Goal: Task Accomplishment & Management: Complete application form

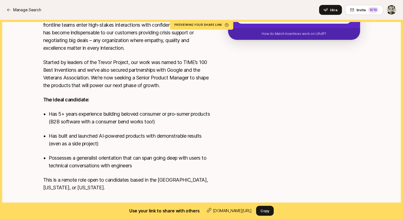
scroll to position [129, 0]
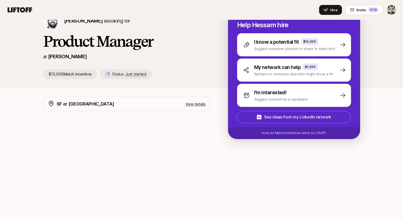
scroll to position [50, 0]
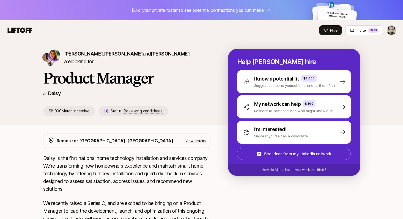
scroll to position [0, 0]
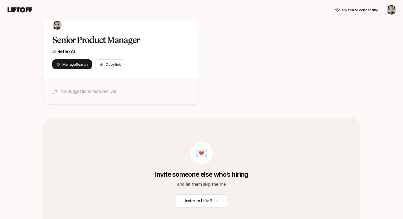
scroll to position [118, 0]
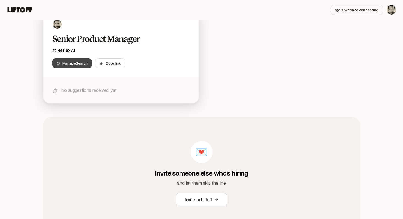
click at [76, 66] on span "Manage Search" at bounding box center [75, 64] width 25 height 6
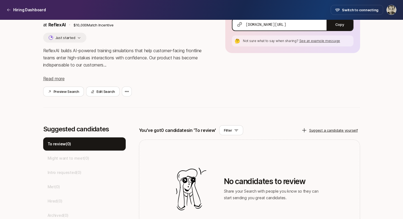
scroll to position [51, 0]
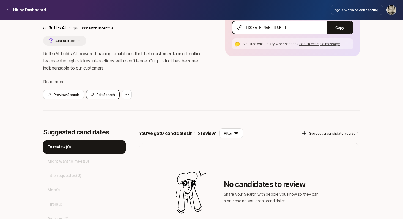
click at [108, 96] on button "Edit Search" at bounding box center [103, 95] width 34 height 10
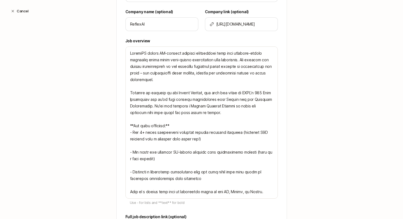
scroll to position [168, 0]
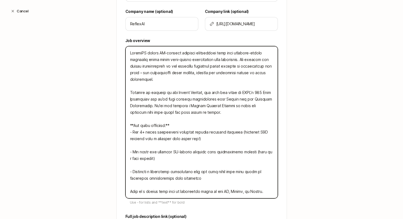
click at [244, 132] on textarea at bounding box center [202, 122] width 153 height 153
type textarea "ReflexAI builds AI-powered training simulations that help customer-facing front…"
type textarea "x"
type textarea "ReflexAI builds AI-powered training simulations that help customer-facing front…"
type textarea "x"
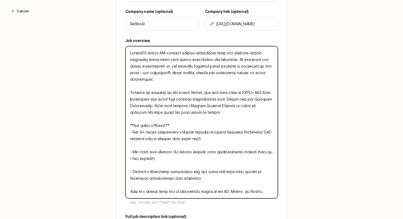
type textarea "ReflexAI builds AI-powered training simulations that help customer-facing front…"
type textarea "x"
type textarea "ReflexAI builds AI-powered training simulations that help customer-facing front…"
type textarea "x"
type textarea "ReflexAI builds AI-powered training simulations that help customer-facing front…"
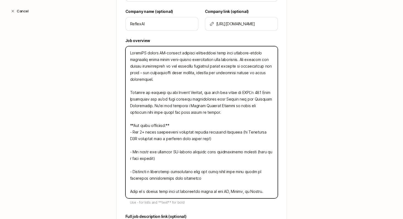
type textarea "x"
type textarea "ReflexAI builds AI-powered training simulations that help customer-facing front…"
type textarea "x"
type textarea "ReflexAI builds AI-powered training simulations that help customer-facing front…"
type textarea "x"
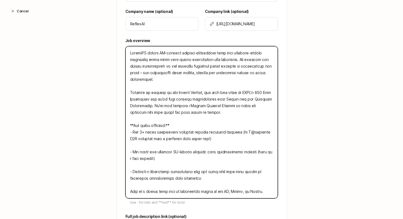
type textarea "ReflexAI builds AI-powered training simulations that help customer-facing front…"
type textarea "x"
type textarea "ReflexAI builds AI-powered training simulations that help customer-facing front…"
type textarea "x"
type textarea "ReflexAI builds AI-powered training simulations that help customer-facing front…"
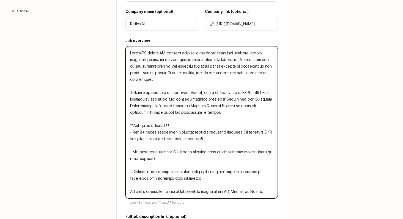
type textarea "x"
type textarea "ReflexAI builds AI-powered training simulations that help customer-facing front…"
type textarea "x"
type textarea "ReflexAI builds AI-powered training simulations that help customer-facing front…"
type textarea "x"
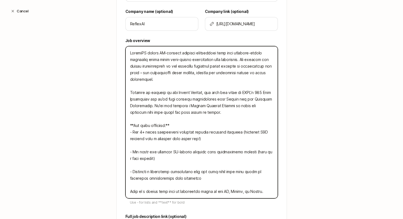
type textarea "ReflexAI builds AI-powered training simulations that help customer-facing front…"
type textarea "x"
type textarea "ReflexAI builds AI-powered training simulations that help customer-facing front…"
type textarea "x"
type textarea "ReflexAI builds AI-powered training simulations that help customer-facing front…"
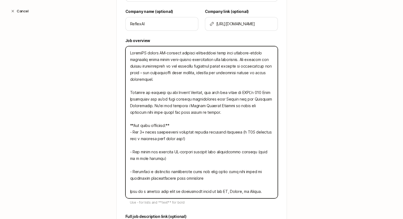
type textarea "x"
type textarea "ReflexAI builds AI-powered training simulations that help customer-facing front…"
type textarea "x"
type textarea "ReflexAI builds AI-powered training simulations that help customer-facing front…"
type textarea "x"
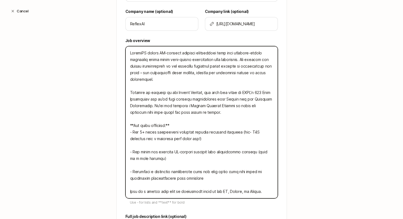
type textarea "ReflexAI builds AI-powered training simulations that help customer-facing front…"
type textarea "x"
type textarea "ReflexAI builds AI-powered training simulations that help customer-facing front…"
type textarea "x"
type textarea "ReflexAI builds AI-powered training simulations that help customer-facing front…"
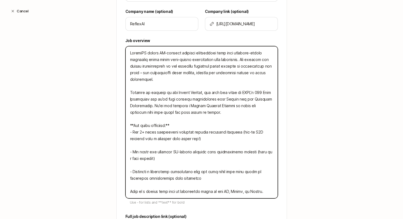
type textarea "x"
type textarea "ReflexAI builds AI-powered training simulations that help customer-facing front…"
type textarea "x"
type textarea "ReflexAI builds AI-powered training simulations that help customer-facing front…"
type textarea "x"
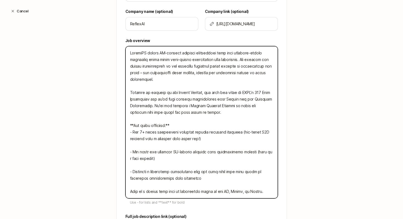
type textarea "ReflexAI builds AI-powered training simulations that help customer-facing front…"
type textarea "x"
type textarea "ReflexAI builds AI-powered training simulations that help customer-facing front…"
type textarea "x"
type textarea "ReflexAI builds AI-powered training simulations that help customer-facing front…"
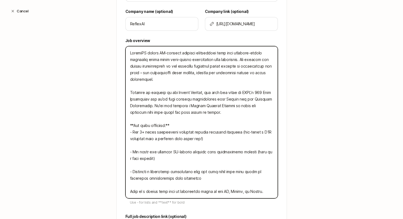
type textarea "x"
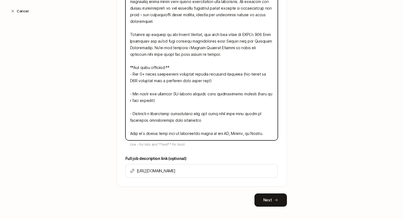
scroll to position [228, 0]
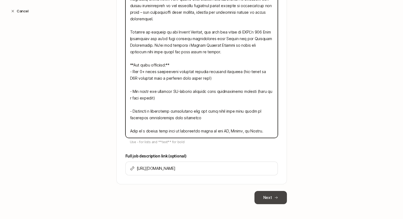
type textarea "ReflexAI builds AI-powered training simulations that help customer-facing front…"
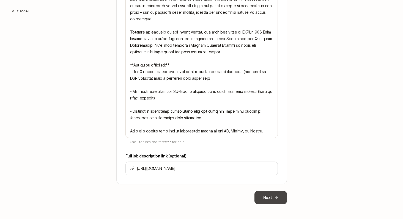
click at [265, 194] on button "Next" at bounding box center [271, 197] width 32 height 13
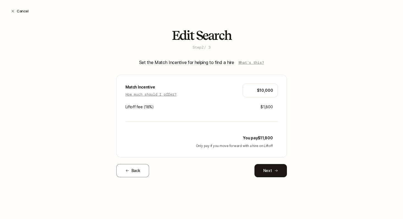
scroll to position [0, 0]
click at [135, 167] on button "Back" at bounding box center [132, 170] width 33 height 13
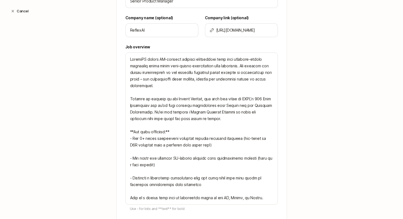
scroll to position [164, 0]
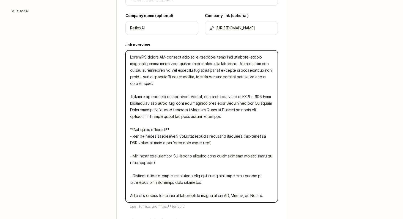
click at [224, 136] on textarea at bounding box center [202, 126] width 153 height 153
type textarea "x"
type textarea "ReflexAI builds AI-powered training simulations that help customer-facing front…"
type textarea "x"
type textarea "ReflexAI builds AI-powered training simulations that help customer-facing front…"
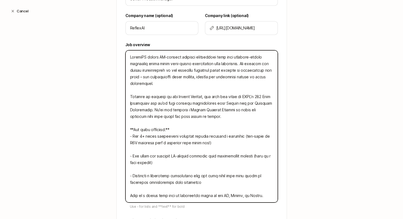
type textarea "x"
type textarea "ReflexAI builds AI-powered training simulations that help customer-facing front…"
type textarea "x"
type textarea "ReflexAI builds AI-powered training simulations that help customer-facing front…"
type textarea "x"
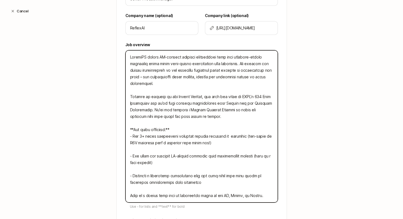
type textarea "ReflexAI builds AI-powered training simulations that help customer-facing front…"
type textarea "x"
type textarea "ReflexAI builds AI-powered training simulations that help customer-facing front…"
type textarea "x"
type textarea "ReflexAI builds AI-powered training simulations that help customer-facing front…"
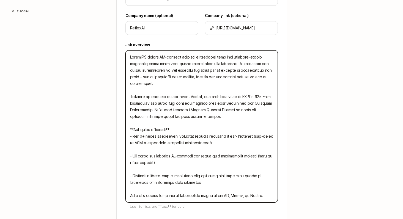
type textarea "x"
type textarea "ReflexAI builds AI-powered training simulations that help customer-facing front…"
type textarea "x"
type textarea "ReflexAI builds AI-powered training simulations that help customer-facing front…"
type textarea "x"
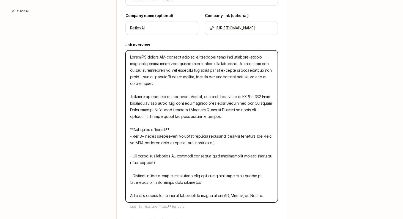
type textarea "ReflexAI builds AI-powered training simulations that help customer-facing front…"
type textarea "x"
type textarea "ReflexAI builds AI-powered training simulations that help customer-facing front…"
type textarea "x"
type textarea "ReflexAI builds AI-powered training simulations that help customer-facing front…"
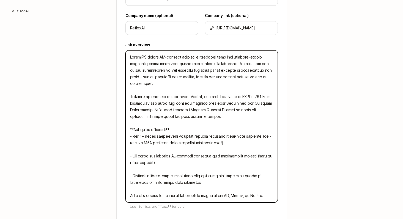
drag, startPoint x: 156, startPoint y: 144, endPoint x: 134, endPoint y: 143, distance: 21.8
click at [134, 143] on textarea at bounding box center [202, 126] width 153 height 153
type textarea "x"
type textarea "ReflexAI builds AI-powered training simulations that help customer-facing front…"
type textarea "x"
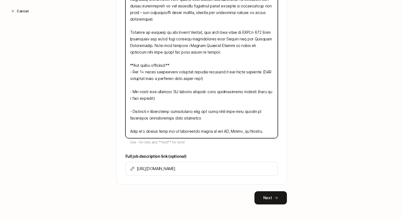
scroll to position [231, 0]
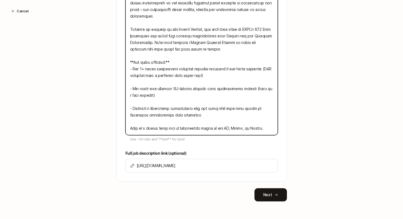
type textarea "ReflexAI builds AI-powered training simulations that help customer-facing front…"
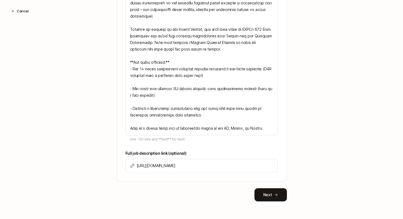
click at [274, 188] on div "Tell us some basics about your Search Have an existing role open on another sit…" at bounding box center [201, 15] width 171 height 374
click at [274, 196] on button "Next" at bounding box center [271, 195] width 32 height 13
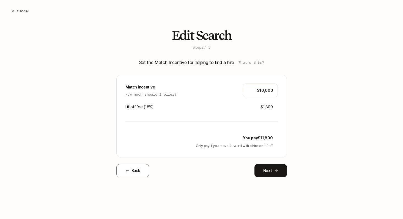
scroll to position [0, 0]
click at [265, 93] on input "$10,000" at bounding box center [261, 90] width 26 height 7
type input "$8"
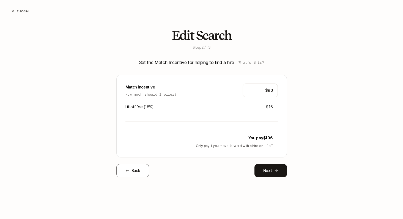
type input "$9"
type input "$10,000"
click at [270, 170] on button "Next" at bounding box center [271, 170] width 32 height 13
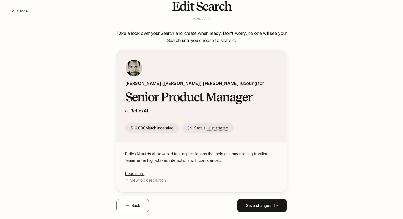
scroll to position [30, 0]
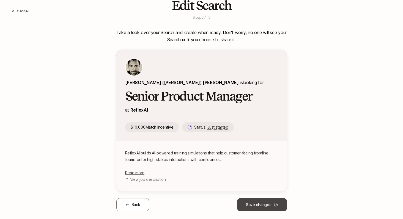
click at [267, 199] on button "Save changes" at bounding box center [262, 205] width 50 height 13
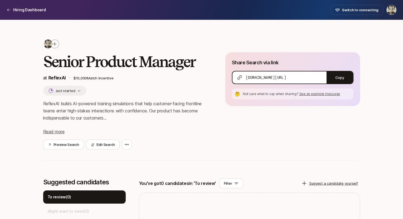
scroll to position [2, 0]
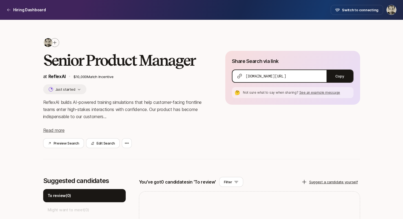
click at [51, 127] on div "ReflexAI builds AI-powered training simulations that help customer-facing front…" at bounding box center [125, 116] width 165 height 35
click at [55, 134] on div "Senior Product Manager at ReflexAI $10,000 Match Incentive Just started ReflexA…" at bounding box center [125, 93] width 165 height 111
click at [54, 129] on span "Read more" at bounding box center [53, 131] width 21 height 6
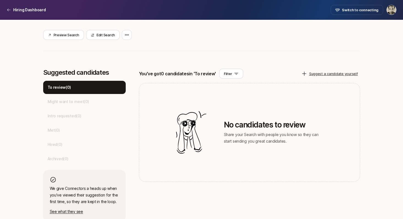
scroll to position [194, 0]
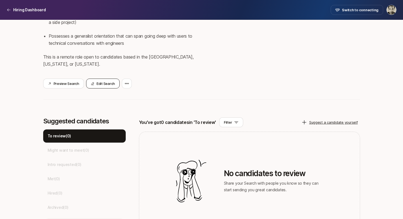
click at [101, 83] on button "Edit Search" at bounding box center [103, 84] width 34 height 10
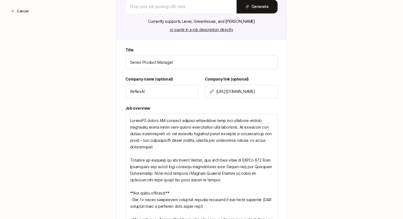
scroll to position [101, 0]
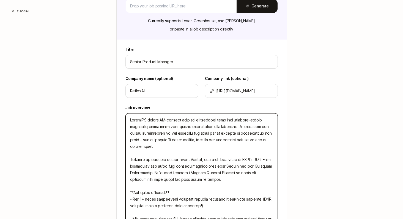
click at [206, 133] on textarea at bounding box center [202, 189] width 153 height 153
paste textarea "risis support call centers to healthcare organizations to customer service team…"
type textarea "x"
type textarea "ReflexAI builds AI-powered training simulations that help customer-facing front…"
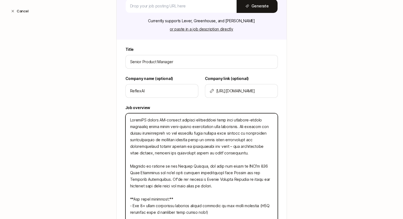
click at [205, 133] on textarea at bounding box center [202, 192] width 153 height 159
type textarea "x"
type textarea "ReflexAI builds AI-powered training simulations that help customer-facing front…"
type textarea "x"
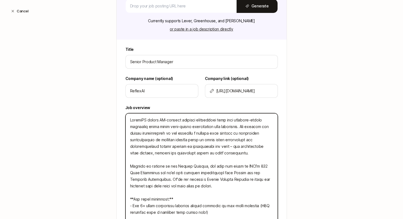
type textarea "ReflexAI builds AI-powered training simulations that help customer-facing front…"
type textarea "x"
type textarea "ReflexAI builds AI-powered training simulations that help customer-facing front…"
type textarea "x"
type textarea "ReflexAI builds AI-powered training simulations that help customer-facing front…"
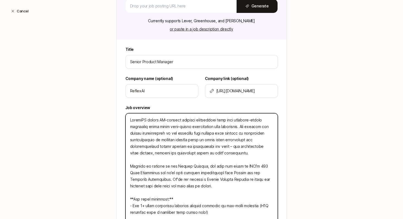
type textarea "x"
type textarea "ReflexAI builds AI-powered training simulations that help customer-facing front…"
type textarea "x"
type textarea "ReflexAI builds AI-powered training simulations that help customer-facing front…"
type textarea "x"
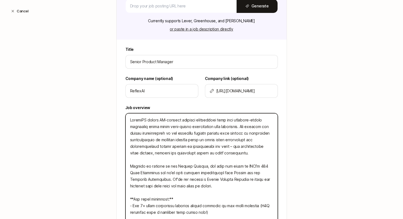
type textarea "ReflexAI builds AI-powered training simulations that help customer-facing front…"
type textarea "x"
type textarea "ReflexAI builds AI-powered training simulations that help customer-facing front…"
type textarea "x"
type textarea "ReflexAI builds AI-powered training simulations that help customer-facing front…"
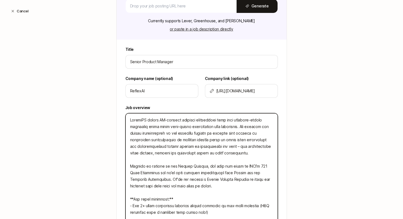
type textarea "x"
type textarea "ReflexAI builds AI-powered training simulations that help customer-facing front…"
type textarea "x"
type textarea "ReflexAI builds AI-powered training simulations that help customer-facing front…"
type textarea "x"
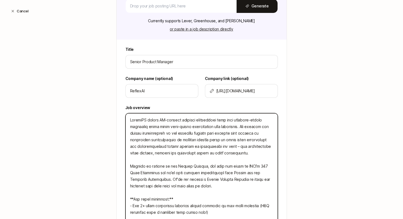
type textarea "ReflexAI builds AI-powered training simulations that help customer-facing front…"
type textarea "x"
type textarea "ReflexAI builds AI-powered training simulations that help customer-facing front…"
type textarea "x"
type textarea "ReflexAI builds AI-powered training simulations that help customer-facing front…"
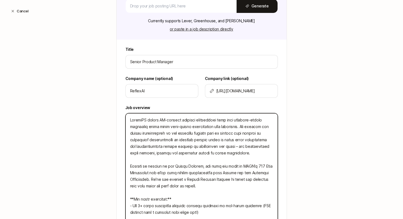
type textarea "x"
type textarea "ReflexAI builds AI-powered training simulations that help customer-facing front…"
type textarea "x"
type textarea "ReflexAI builds AI-powered training simulations that help customer-facing front…"
type textarea "x"
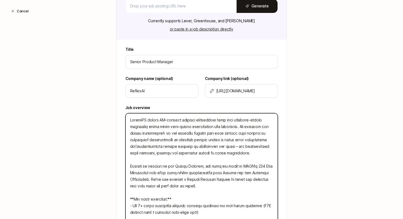
type textarea "ReflexAI builds AI-powered training simulations that help customer-facing front…"
type textarea "x"
type textarea "ReflexAI builds AI-powered training simulations that help customer-facing front…"
drag, startPoint x: 226, startPoint y: 140, endPoint x: 178, endPoint y: 142, distance: 47.9
click at [178, 142] on textarea at bounding box center [202, 192] width 153 height 159
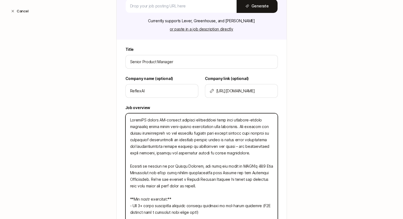
type textarea "x"
type textarea "ReflexAI builds AI-powered training simulations that help customer-facing front…"
click at [242, 140] on textarea at bounding box center [202, 192] width 153 height 159
click at [189, 147] on textarea at bounding box center [202, 192] width 153 height 159
type textarea "x"
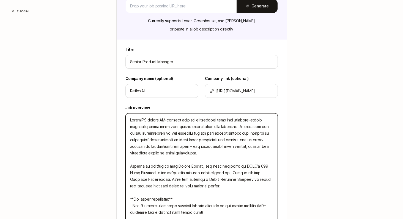
type textarea "ReflexAI builds AI-powered training simulations that help customer-facing front…"
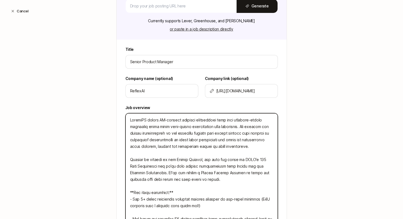
type textarea "x"
type textarea "ReflexAI builds AI-powered training simulations that help customer-facing front…"
type textarea "x"
type textarea "ReflexAI builds AI-powered training simulations that help customer-facing front…"
type textarea "x"
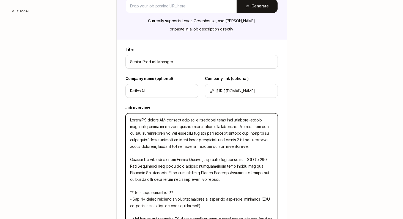
type textarea "ReflexAI builds AI-powered training simulations that help customer-facing front…"
type textarea "x"
type textarea "ReflexAI builds AI-powered training simulations that help customer-facing front…"
type textarea "x"
type textarea "ReflexAI builds AI-powered training simulations that help customer-facing front…"
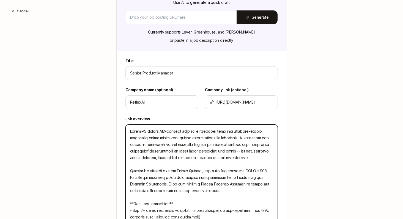
scroll to position [89, 0]
click at [179, 144] on textarea at bounding box center [202, 201] width 153 height 153
type textarea "x"
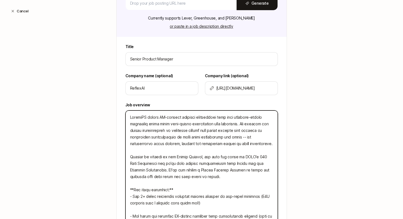
scroll to position [105, 0]
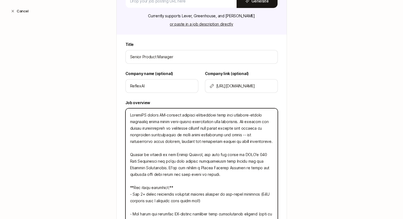
drag, startPoint x: 203, startPoint y: 154, endPoint x: 141, endPoint y: 156, distance: 61.4
click at [141, 156] on textarea at bounding box center [202, 184] width 153 height 153
click at [148, 162] on textarea at bounding box center [202, 184] width 153 height 153
click at [222, 155] on textarea at bounding box center [202, 184] width 153 height 153
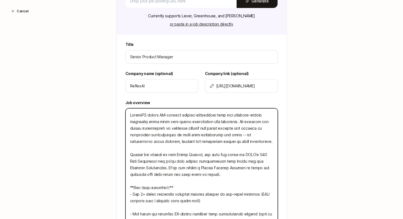
type textarea "ReflexAI builds AI-powered training simulations that help customer-facing front…"
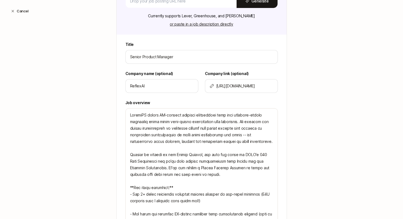
click at [120, 120] on div "Title Senior Product Manager Company name (optional) ReflexAI Company link (opt…" at bounding box center [202, 174] width 170 height 266
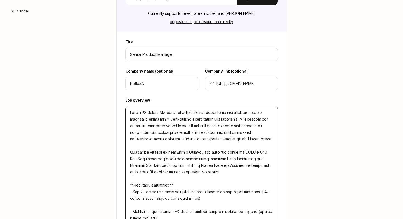
scroll to position [108, 0]
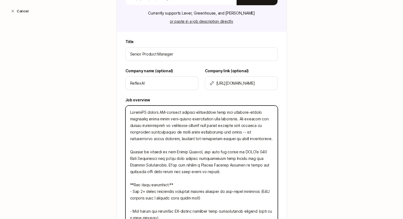
click at [197, 152] on textarea at bounding box center [202, 182] width 153 height 153
drag, startPoint x: 200, startPoint y: 152, endPoint x: 167, endPoint y: 152, distance: 33.3
click at [167, 152] on textarea at bounding box center [202, 182] width 153 height 153
type textarea "x"
type textarea "ReflexAI builds AI-powered training simulations that help customer-facing front…"
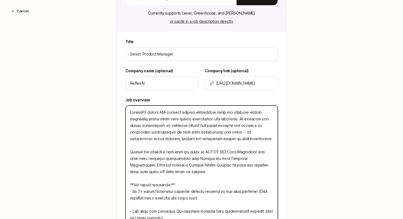
type textarea "x"
type textarea "ReflexAI builds AI-powered training simulations that help customer-facing front…"
type textarea "x"
type textarea "ReflexAI builds AI-powered training simulations that help customer-facing front…"
type textarea "x"
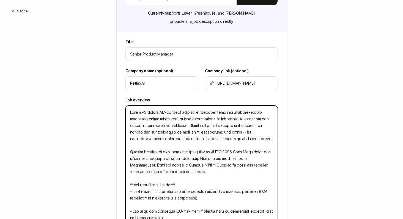
type textarea "ReflexAI builds AI-powered training simulations that help customer-facing front…"
type textarea "x"
type textarea "ReflexAI builds AI-powered training simulations that help customer-facing front…"
type textarea "x"
type textarea "ReflexAI builds AI-powered training simulations that help customer-facing front…"
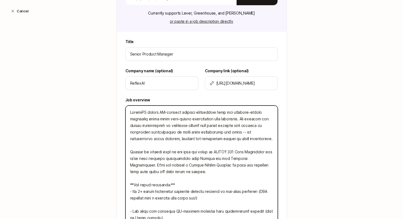
type textarea "x"
type textarea "ReflexAI builds AI-powered training simulations that help customer-facing front…"
type textarea "x"
type textarea "ReflexAI builds AI-powered training simulations that help customer-facing front…"
type textarea "x"
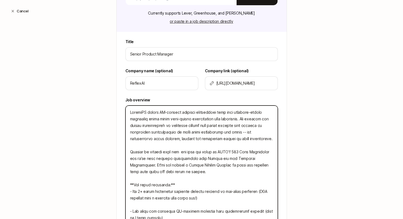
type textarea "ReflexAI builds AI-powered training simulations that help customer-facing front…"
type textarea "x"
type textarea "ReflexAI builds AI-powered training simulations that help customer-facing front…"
type textarea "x"
type textarea "ReflexAI builds AI-powered training simulations that help customer-facing front…"
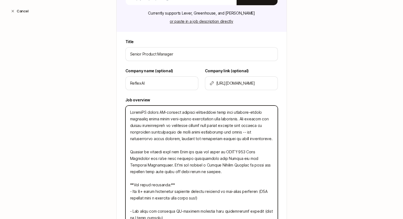
type textarea "x"
type textarea "ReflexAI builds AI-powered training simulations that help customer-facing front…"
type textarea "x"
type textarea "ReflexAI builds AI-powered training simulations that help customer-facing front…"
type textarea "x"
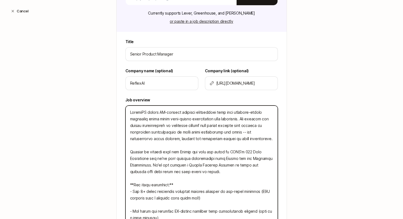
type textarea "ReflexAI builds AI-powered training simulations that help customer-facing front…"
type textarea "x"
type textarea "ReflexAI builds AI-powered training simulations that help customer-facing front…"
type textarea "x"
type textarea "ReflexAI builds AI-powered training simulations that help customer-facing front…"
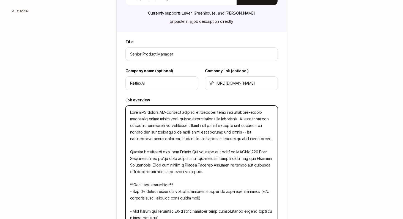
type textarea "x"
type textarea "ReflexAI builds AI-powered training simulations that help customer-facing front…"
type textarea "x"
type textarea "ReflexAI builds AI-powered training simulations that help customer-facing front…"
type textarea "x"
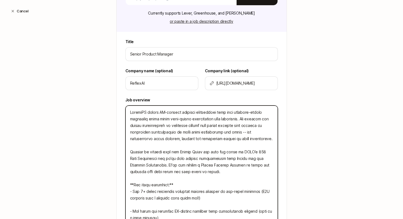
type textarea "ReflexAI builds AI-powered training simulations that help customer-facing front…"
type textarea "x"
type textarea "ReflexAI builds AI-powered training simulations that help customer-facing front…"
type textarea "x"
type textarea "ReflexAI builds AI-powered training simulations that help customer-facing front…"
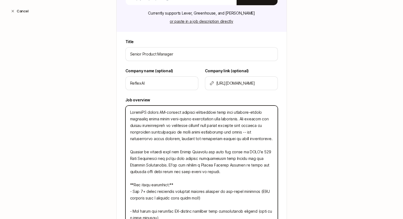
type textarea "x"
type textarea "ReflexAI builds AI-powered training simulations that help customer-facing front…"
type textarea "x"
type textarea "ReflexAI builds AI-powered training simulations that help customer-facing front…"
type textarea "x"
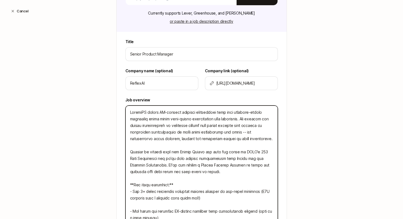
type textarea "ReflexAI builds AI-powered training simulations that help customer-facing front…"
type textarea "x"
type textarea "ReflexAI builds AI-powered training simulations that help customer-facing front…"
type textarea "x"
type textarea "ReflexAI builds AI-powered training simulations that help customer-facing front…"
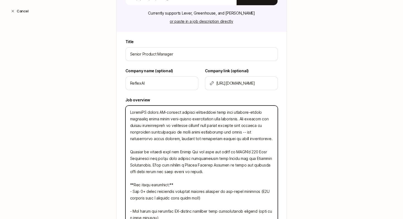
type textarea "x"
type textarea "ReflexAI builds AI-powered training simulations that help customer-facing front…"
type textarea "x"
type textarea "ReflexAI builds AI-powered training simulations that help customer-facing front…"
type textarea "x"
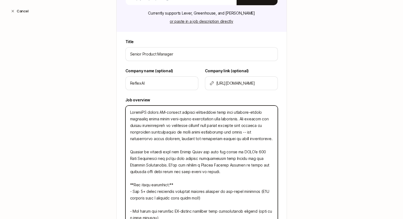
type textarea "ReflexAI builds AI-powered training simulations that help customer-facing front…"
type textarea "x"
type textarea "ReflexAI builds AI-powered training simulations that help customer-facing front…"
type textarea "x"
type textarea "ReflexAI builds AI-powered training simulations that help customer-facing front…"
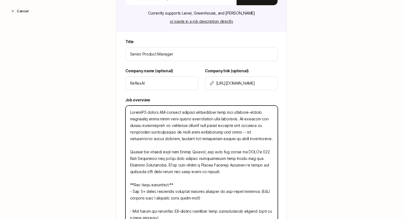
type textarea "x"
type textarea "ReflexAI builds AI-powered training simulations that help customer-facing front…"
drag, startPoint x: 246, startPoint y: 158, endPoint x: 167, endPoint y: 164, distance: 79.0
click at [167, 164] on textarea at bounding box center [202, 182] width 153 height 153
click at [197, 151] on textarea at bounding box center [202, 182] width 153 height 153
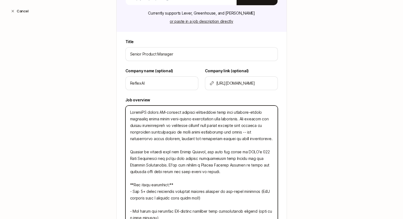
click at [197, 151] on textarea at bounding box center [202, 182] width 153 height 153
click at [153, 150] on textarea at bounding box center [202, 182] width 153 height 153
click at [231, 151] on textarea at bounding box center [202, 182] width 153 height 153
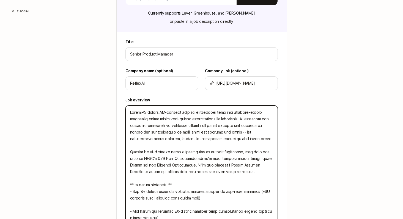
click at [205, 153] on textarea at bounding box center [202, 182] width 153 height 153
click at [173, 153] on textarea at bounding box center [202, 182] width 153 height 153
click at [225, 151] on textarea at bounding box center [202, 182] width 153 height 153
click at [207, 167] on textarea at bounding box center [202, 182] width 153 height 153
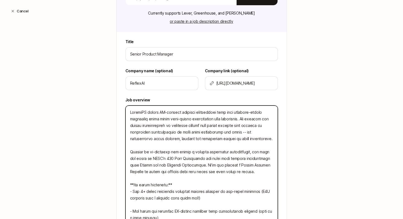
click at [204, 164] on textarea at bounding box center [202, 182] width 153 height 153
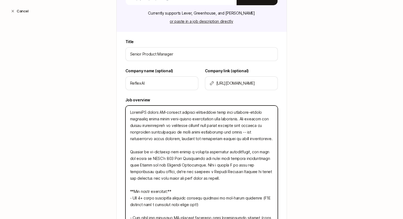
click at [220, 179] on textarea at bounding box center [202, 185] width 153 height 159
click at [200, 160] on textarea at bounding box center [202, 185] width 153 height 159
click at [134, 165] on textarea at bounding box center [202, 185] width 153 height 159
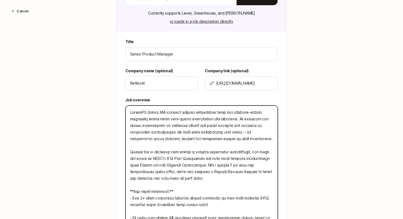
click at [190, 167] on textarea at bounding box center [202, 185] width 153 height 159
click at [133, 165] on textarea at bounding box center [202, 185] width 153 height 159
drag, startPoint x: 252, startPoint y: 165, endPoint x: 210, endPoint y: 166, distance: 41.6
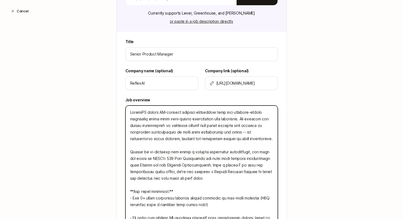
click at [210, 166] on textarea at bounding box center [202, 185] width 153 height 159
click at [254, 165] on textarea at bounding box center [202, 185] width 153 height 159
click at [221, 171] on textarea at bounding box center [202, 185] width 153 height 159
click at [174, 181] on textarea at bounding box center [202, 185] width 153 height 159
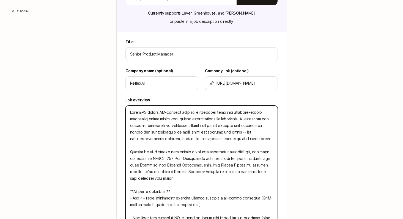
click at [174, 180] on textarea at bounding box center [202, 185] width 153 height 159
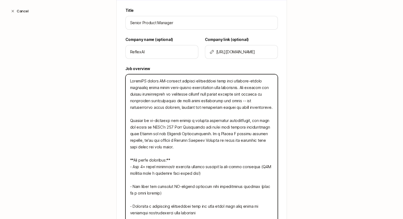
scroll to position [143, 0]
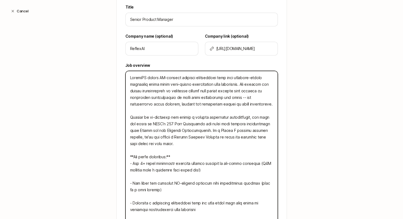
click at [246, 138] on textarea at bounding box center [202, 150] width 153 height 159
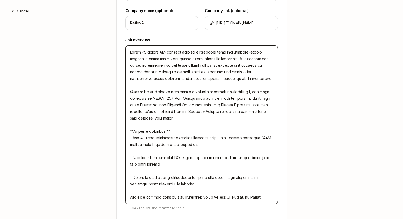
scroll to position [171, 0]
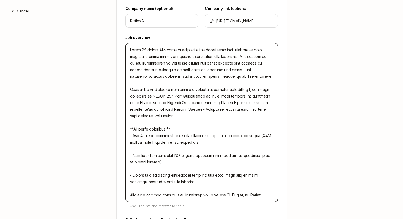
click at [195, 144] on textarea at bounding box center [202, 122] width 153 height 159
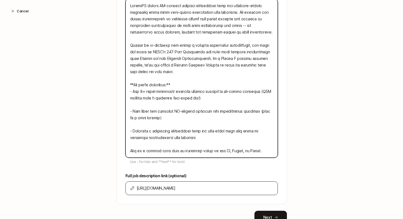
scroll to position [238, 0]
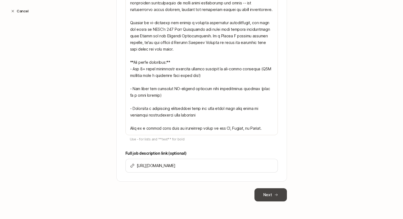
click at [274, 195] on button "Next" at bounding box center [271, 195] width 32 height 13
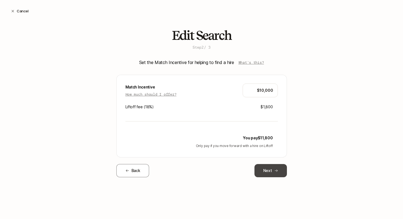
click at [270, 170] on button "Next" at bounding box center [271, 170] width 32 height 13
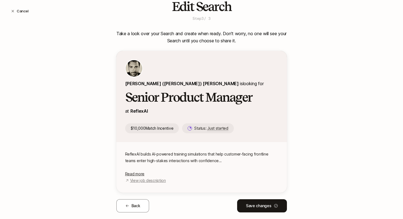
scroll to position [30, 0]
